Goal: Task Accomplishment & Management: Manage account settings

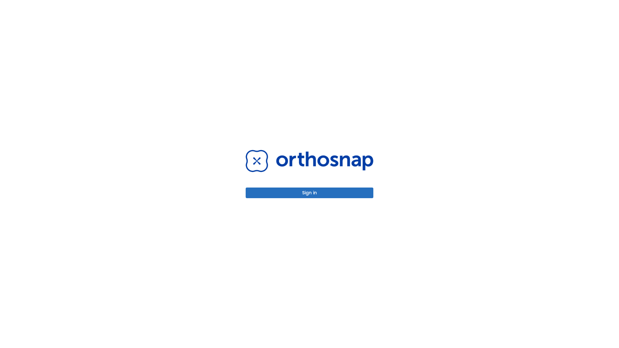
click at [309, 193] on button "Sign in" at bounding box center [310, 193] width 128 height 11
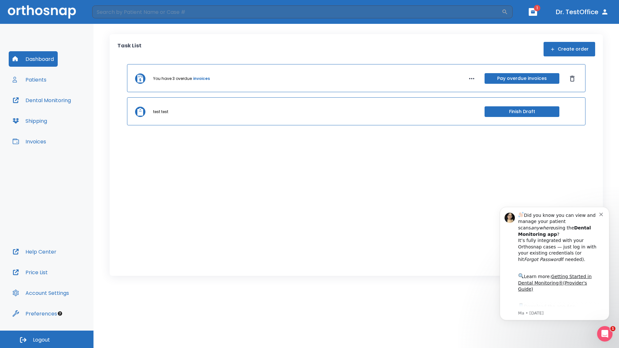
click at [47, 339] on span "Logout" at bounding box center [41, 340] width 17 height 7
